Goal: Find specific page/section: Find specific page/section

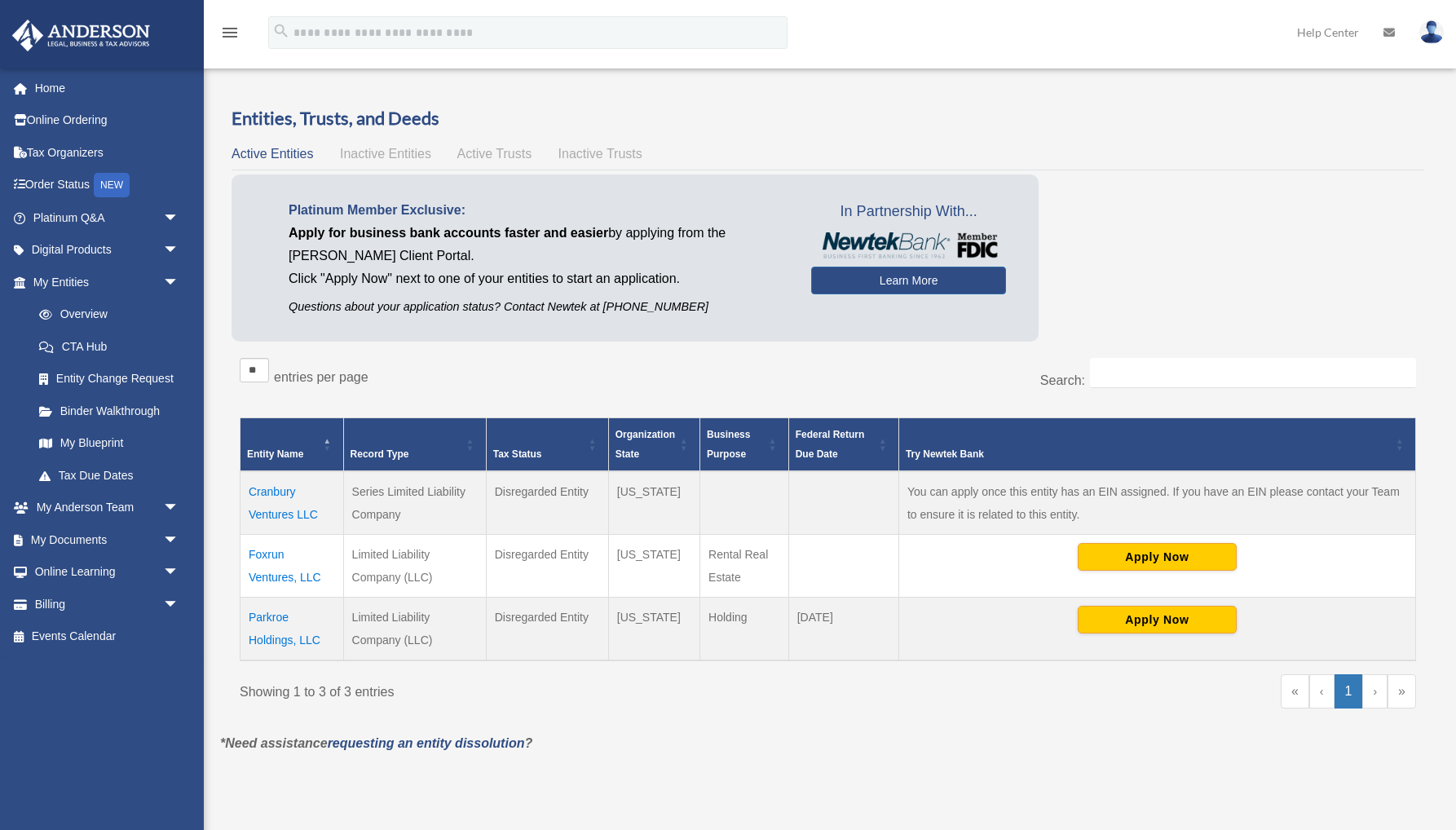
click at [280, 513] on td "Cranbury Ventures LLC" at bounding box center [292, 503] width 103 height 64
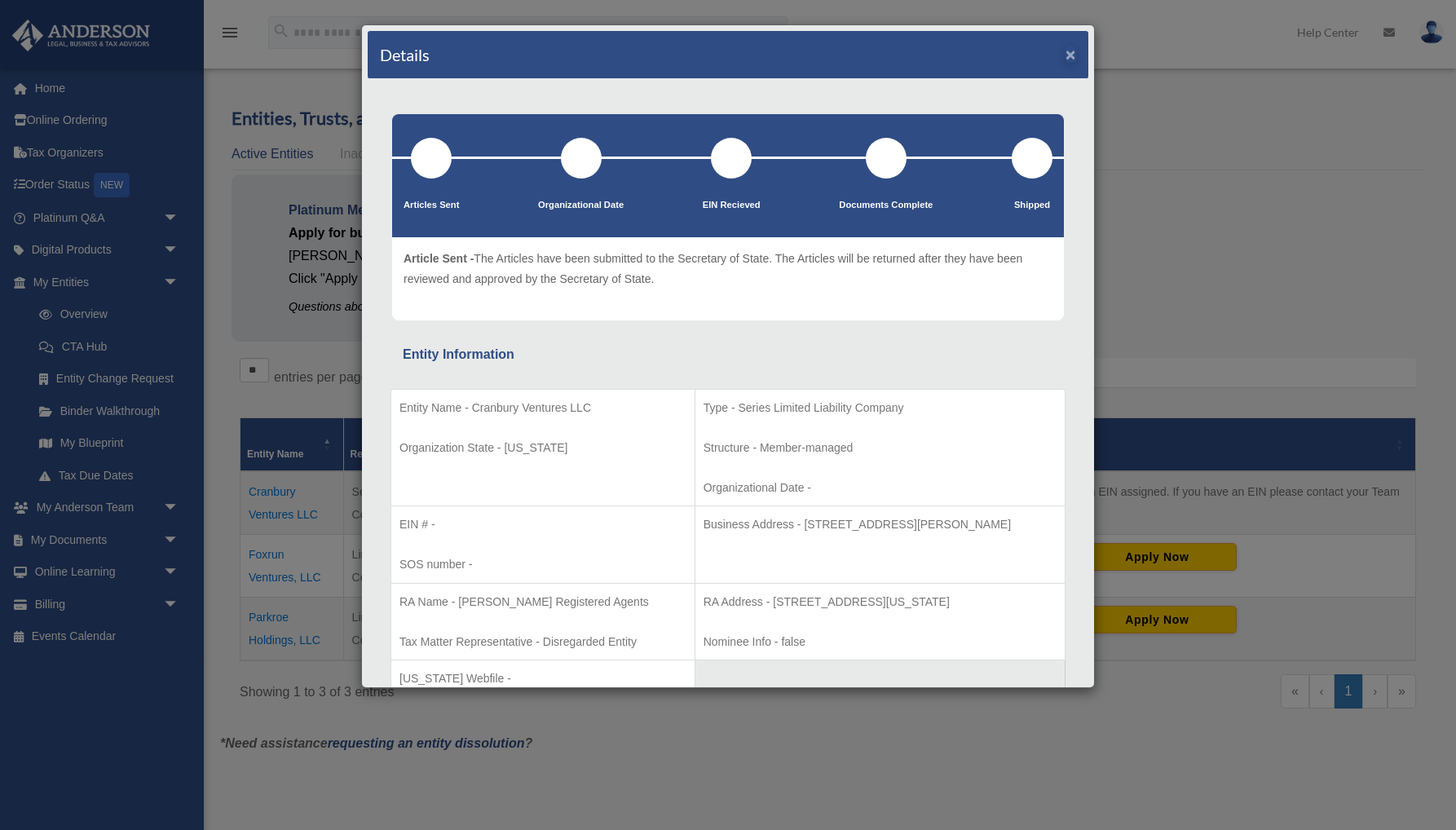
click at [1069, 57] on button "×" at bounding box center [1070, 54] width 11 height 17
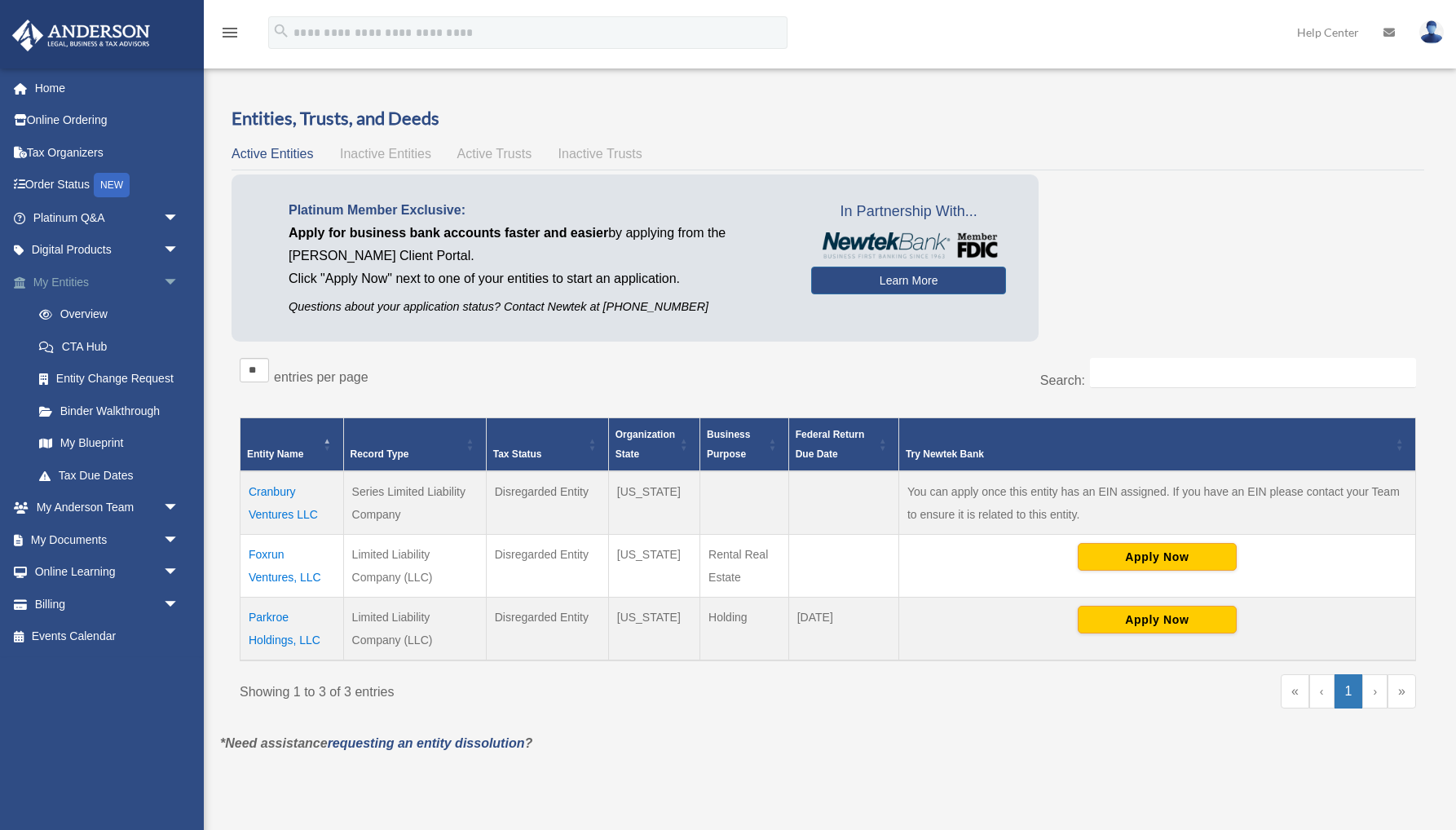
click at [69, 280] on link "My Entities arrow_drop_down" at bounding box center [108, 282] width 192 height 32
click at [88, 343] on link "CTA Hub" at bounding box center [112, 346] width 181 height 32
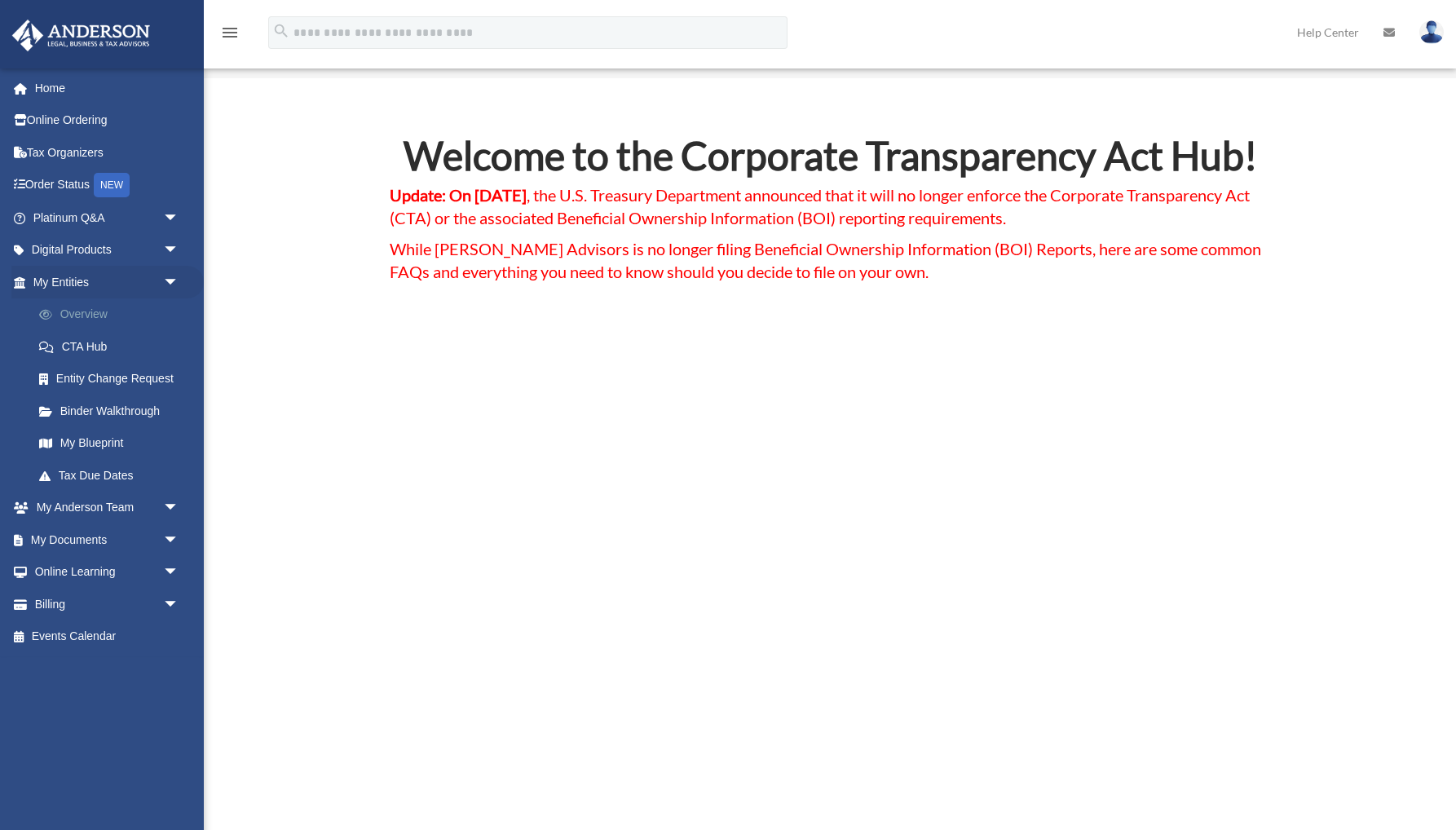
click at [86, 314] on link "Overview" at bounding box center [112, 315] width 181 height 32
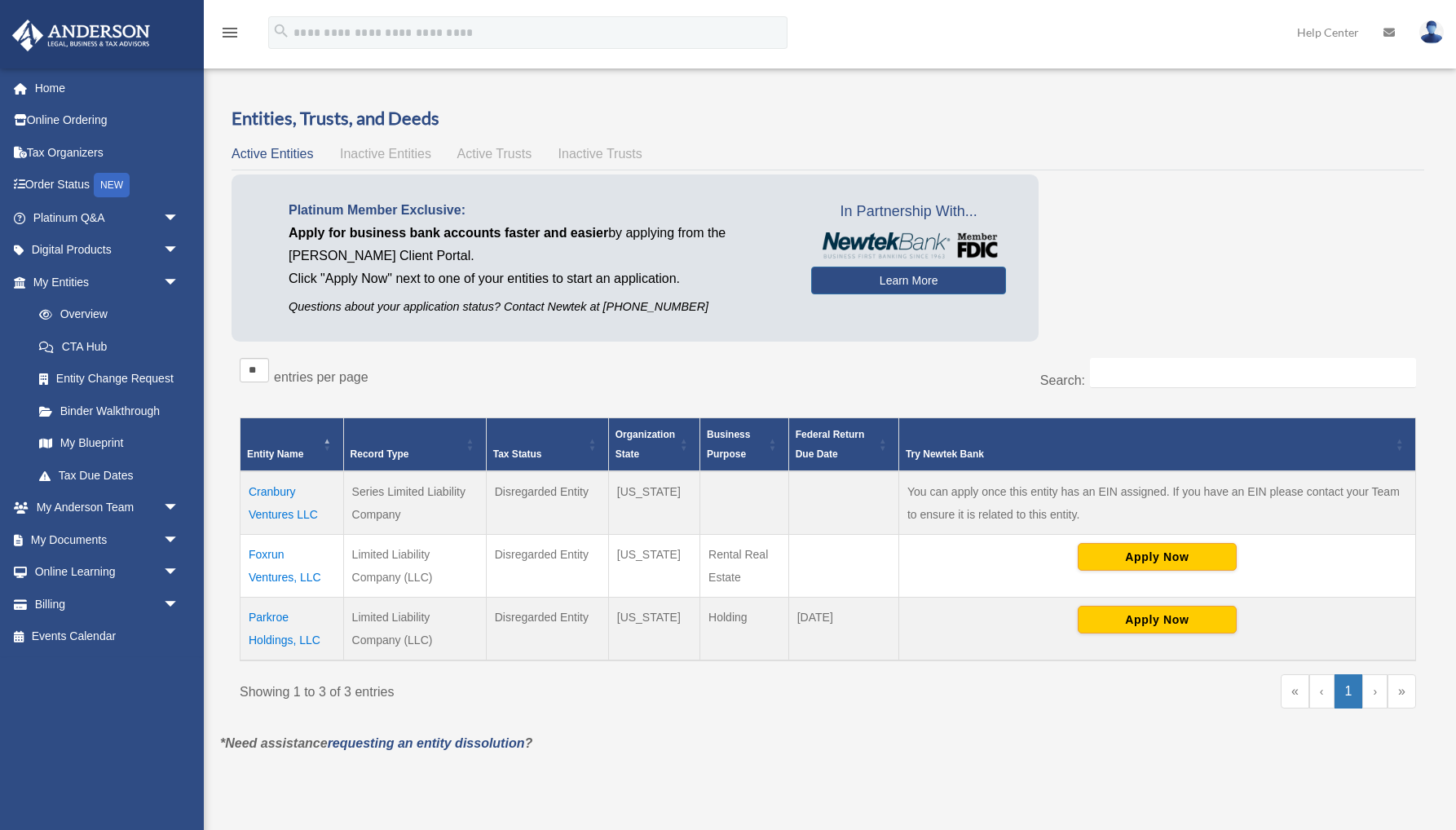
click at [292, 516] on td "Cranbury Ventures LLC" at bounding box center [292, 503] width 103 height 64
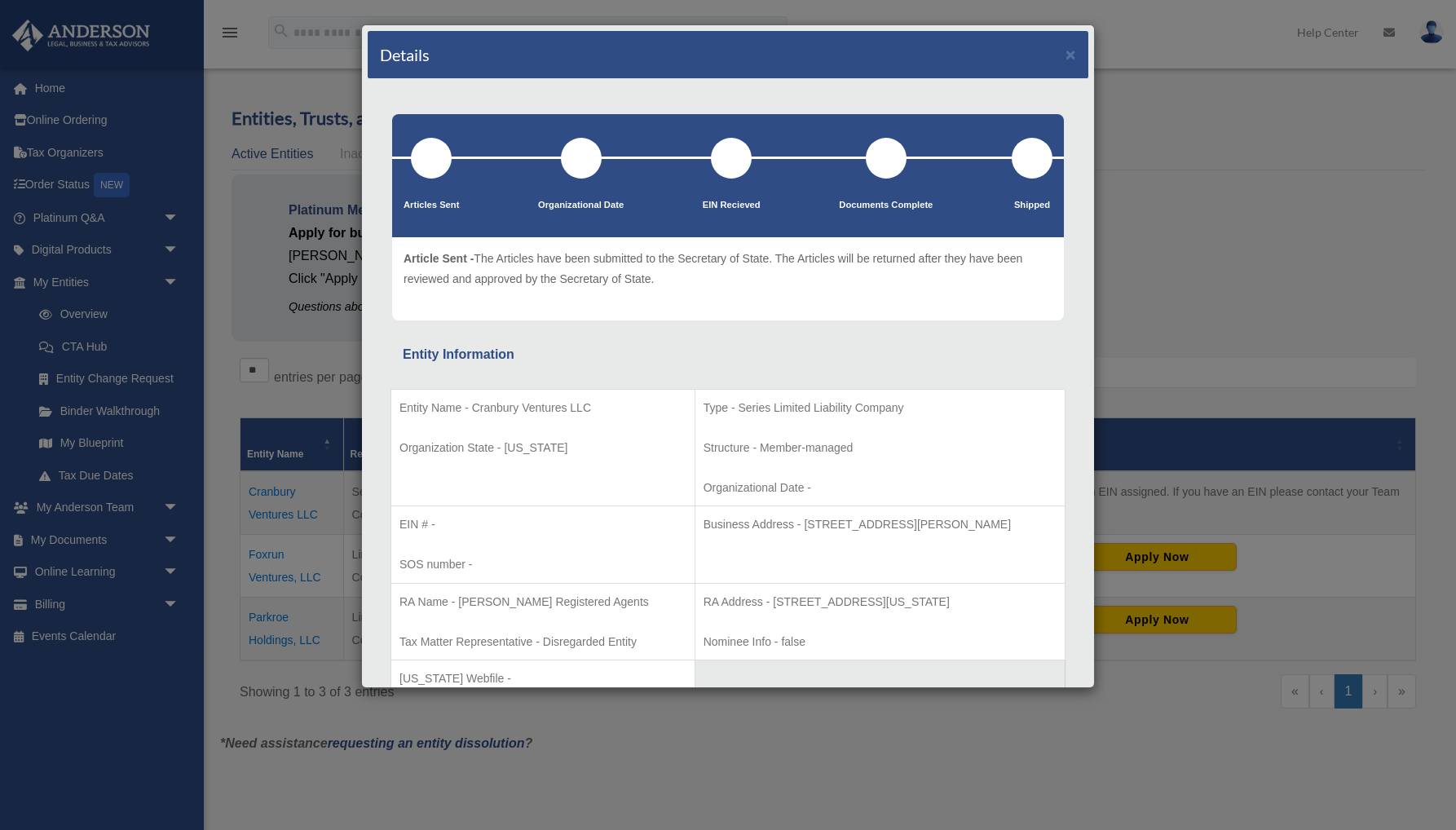
drag, startPoint x: 1070, startPoint y: 57, endPoint x: 1102, endPoint y: 40, distance: 36.2
click at [1072, 54] on button "×" at bounding box center [1070, 54] width 11 height 17
